Goal: Register for event/course

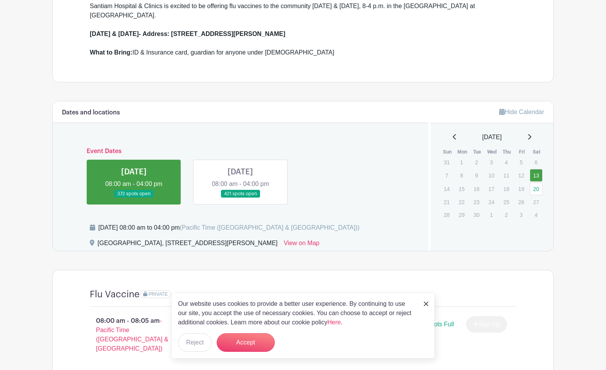
scroll to position [255, 0]
click at [422, 293] on div "Our website uses cookies to provide a better user experience. By continuing to …" at bounding box center [302, 326] width 263 height 66
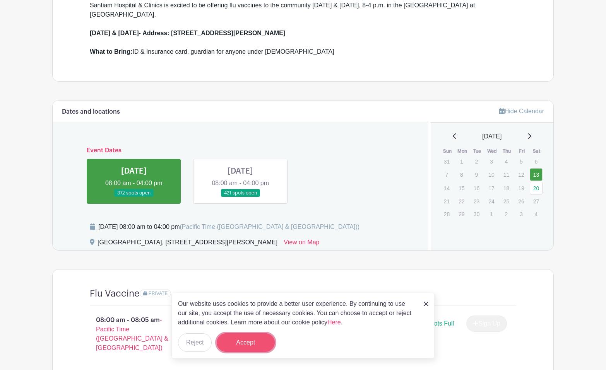
click at [254, 339] on button "Accept" at bounding box center [246, 342] width 58 height 19
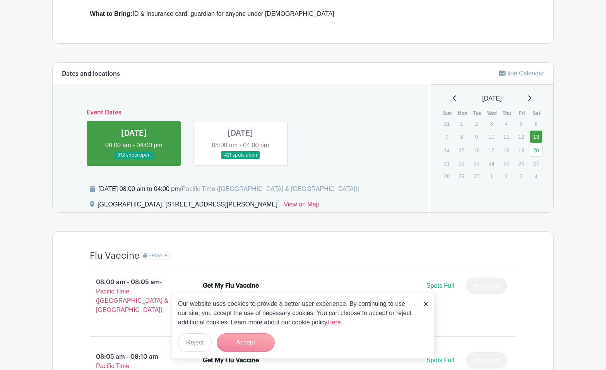
scroll to position [307, 0]
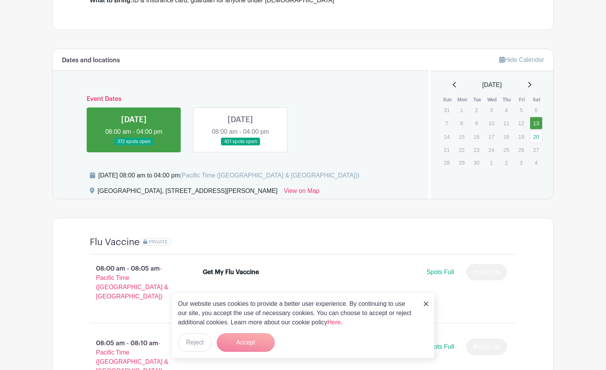
click at [427, 302] on img at bounding box center [426, 304] width 5 height 5
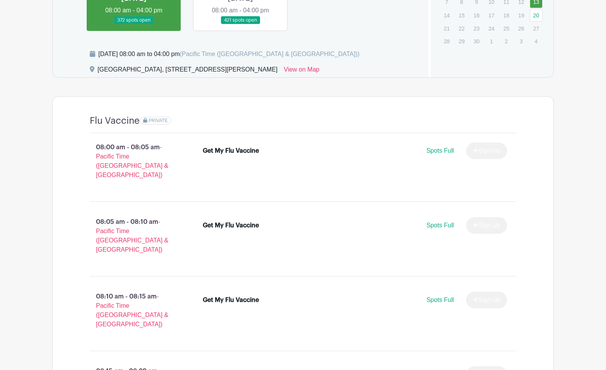
scroll to position [422, 0]
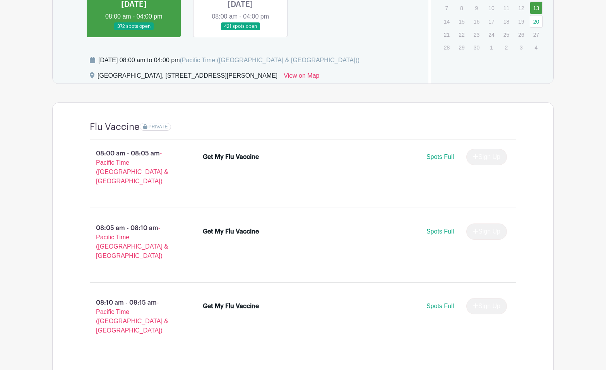
click at [240, 31] on link at bounding box center [240, 31] width 0 height 0
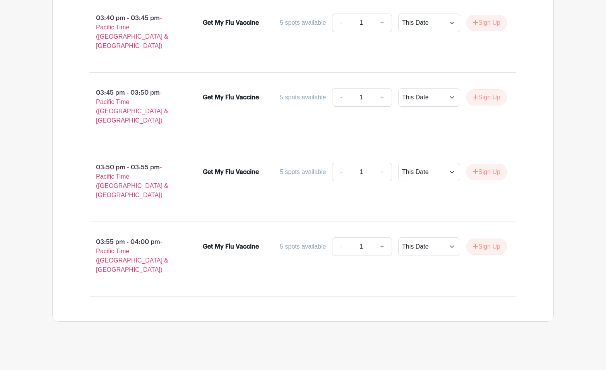
scroll to position [7796, 0]
type input "2"
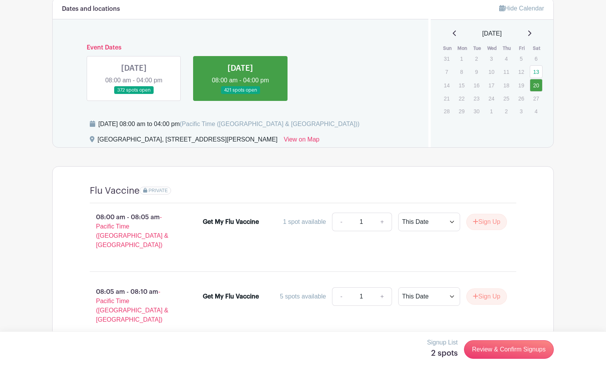
scroll to position [368, 0]
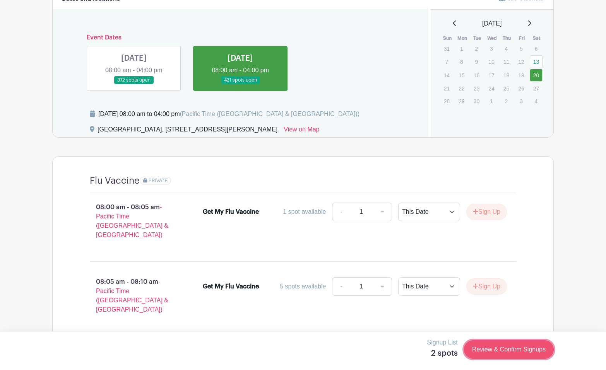
click at [489, 349] on link "Review & Confirm Signups" at bounding box center [509, 349] width 90 height 19
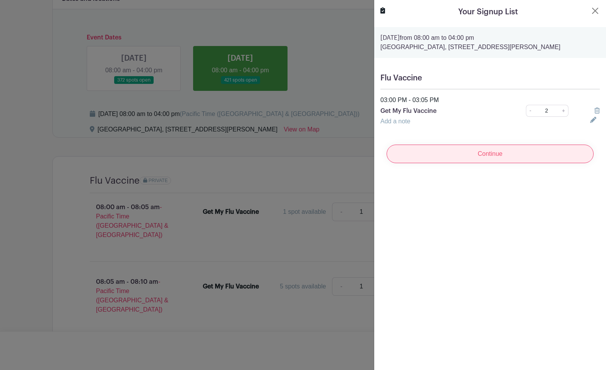
click at [489, 163] on input "Continue" at bounding box center [489, 154] width 207 height 19
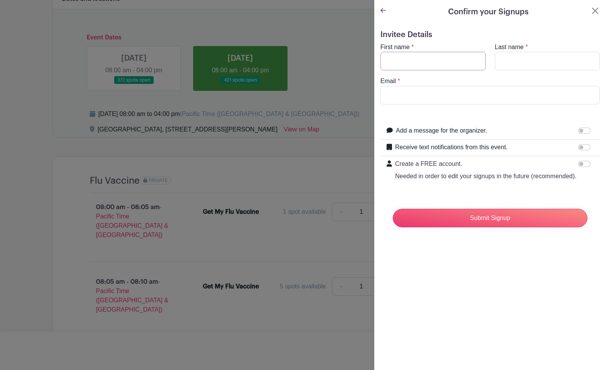
click at [447, 70] on input "First name" at bounding box center [432, 61] width 105 height 19
type input "[PERSON_NAME]"
type input "[PERSON_NAME][EMAIL_ADDRESS][DOMAIN_NAME]"
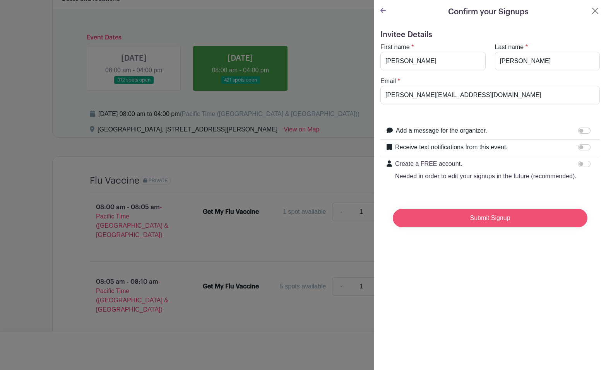
click at [485, 227] on input "Submit Signup" at bounding box center [490, 218] width 195 height 19
